Goal: Find specific page/section: Find specific page/section

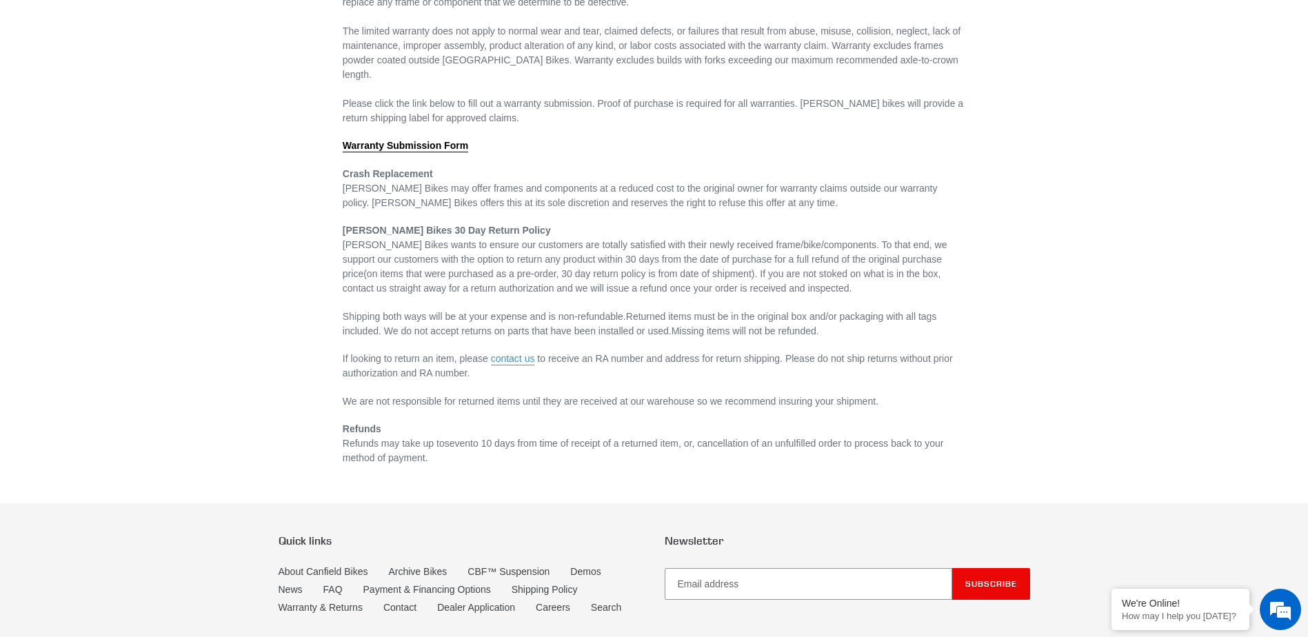
scroll to position [373, 0]
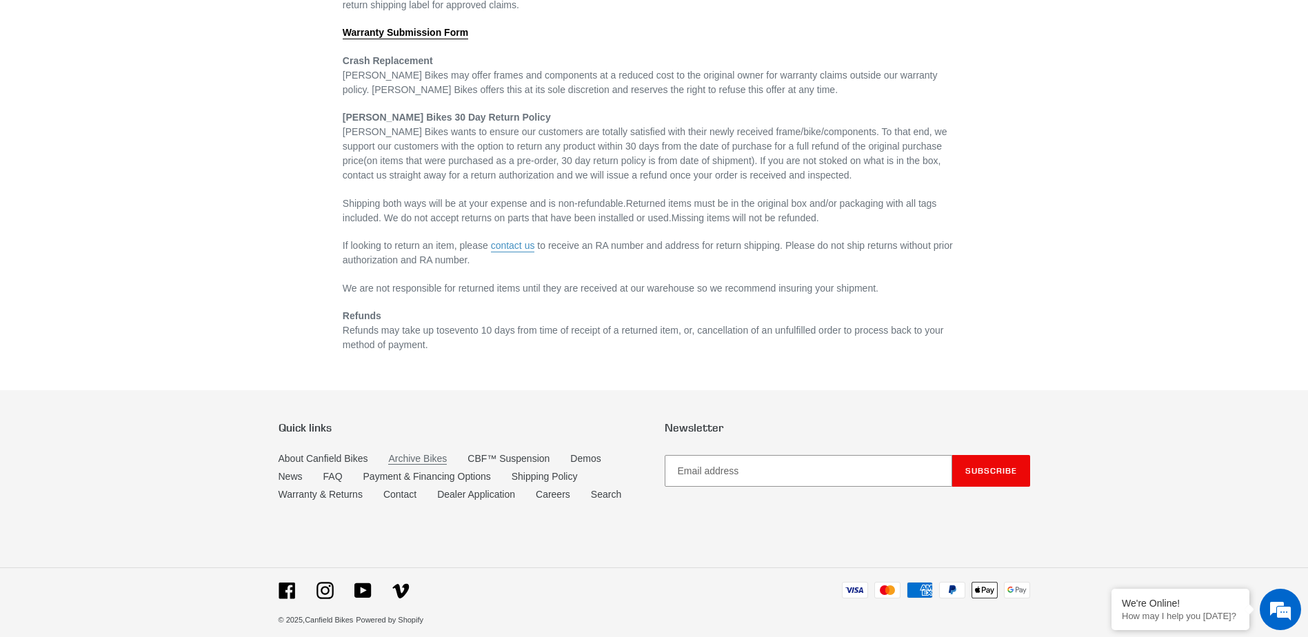
click at [414, 453] on link "Archive Bikes" at bounding box center [417, 459] width 59 height 12
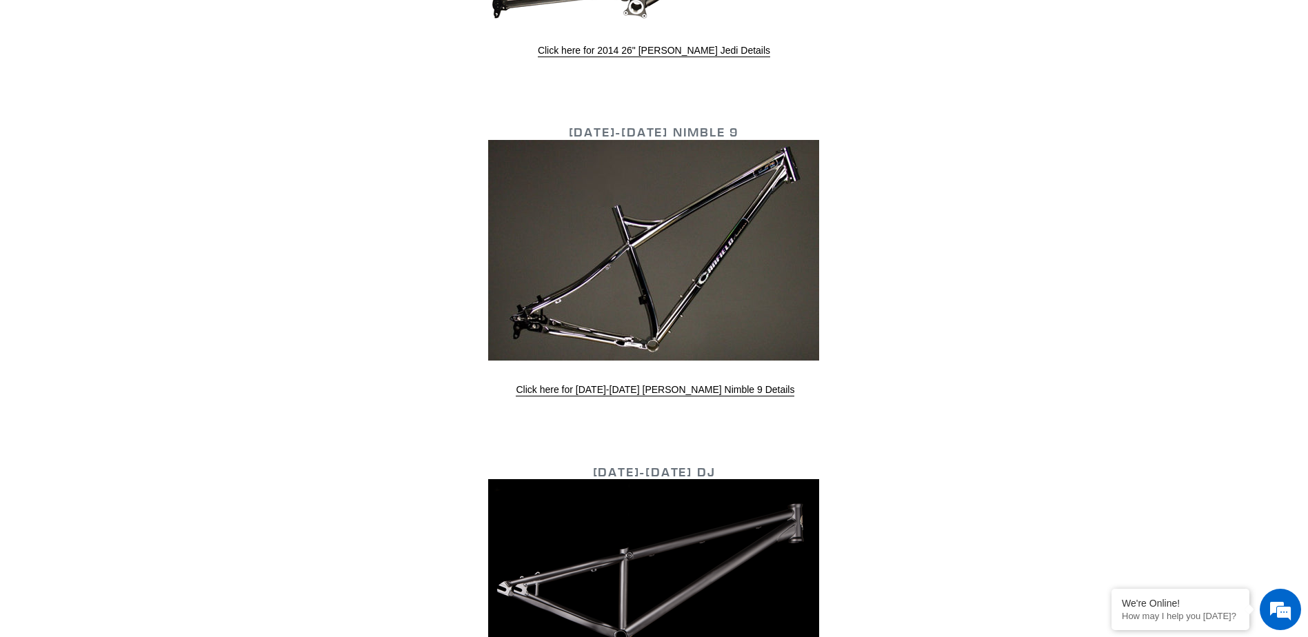
scroll to position [3794, 0]
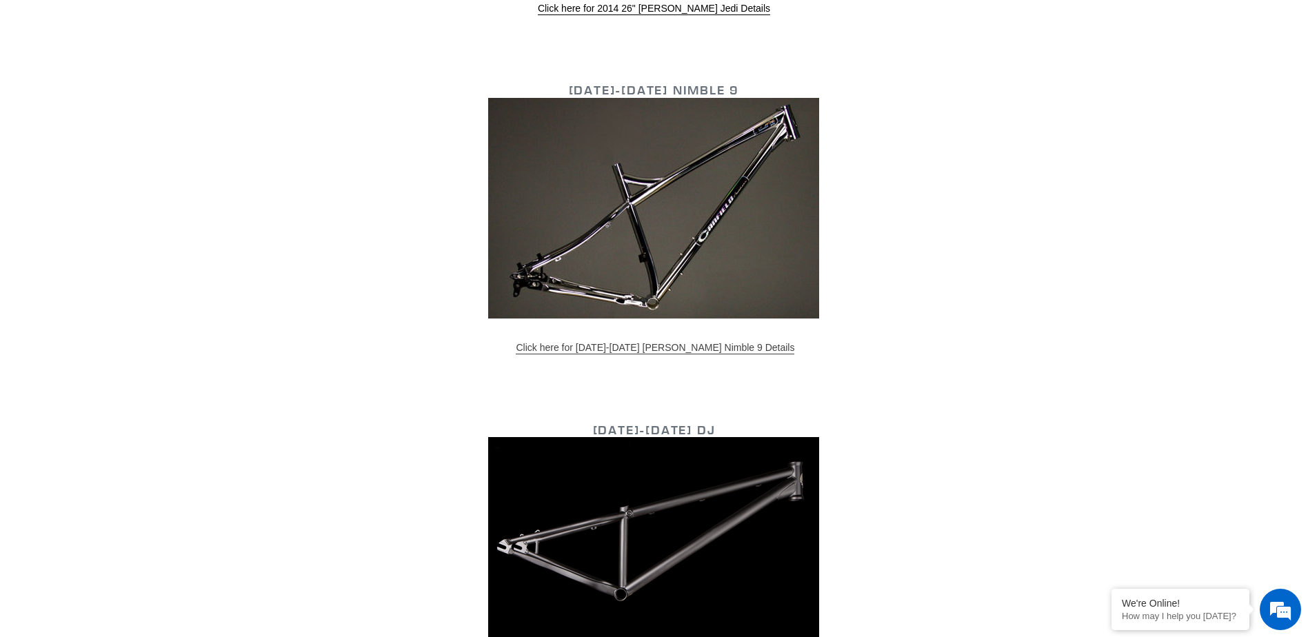
click at [673, 346] on link "Click here for 2013-2015 Canfield Nimble 9 Details" at bounding box center [655, 348] width 279 height 12
